Goal: Navigation & Orientation: Find specific page/section

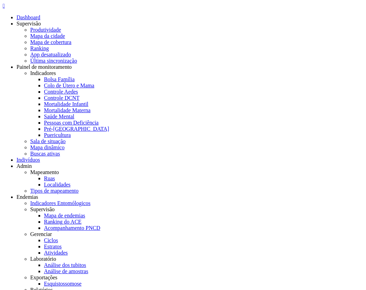
drag, startPoint x: 0, startPoint y: 0, endPoint x: 352, endPoint y: 19, distance: 352.1
